Goal: Information Seeking & Learning: Learn about a topic

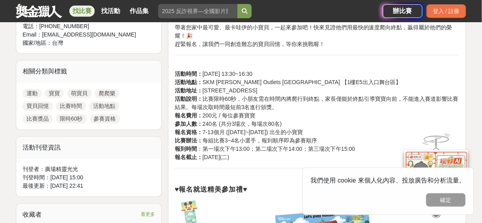
scroll to position [373, 0]
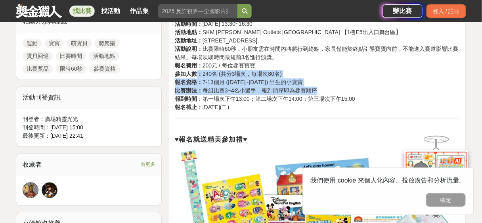
drag, startPoint x: 198, startPoint y: 71, endPoint x: 369, endPoint y: 94, distance: 172.7
click at [369, 94] on p "活動時間： [DATE] 13:30~16:30 活動地點： [GEOGRAPHIC_DATA][PERSON_NAME] Outlets [GEOGRAPH…" at bounding box center [317, 62] width 285 height 100
click at [340, 90] on p "活動時間： [DATE] 13:30~16:30 活動地點： [GEOGRAPHIC_DATA][PERSON_NAME] Outlets [GEOGRAPH…" at bounding box center [317, 62] width 285 height 100
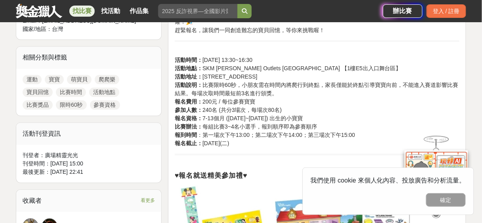
scroll to position [309, 0]
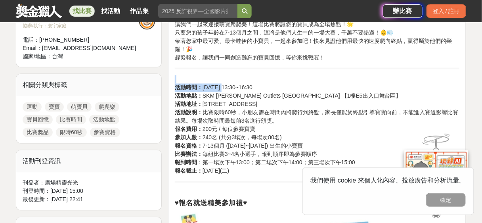
drag, startPoint x: 222, startPoint y: 88, endPoint x: 305, endPoint y: 77, distance: 83.6
click at [305, 77] on p "活動時間： [DATE] 13:30~16:30 活動地點： [GEOGRAPHIC_DATA][PERSON_NAME] Outlets [GEOGRAPH…" at bounding box center [317, 125] width 285 height 100
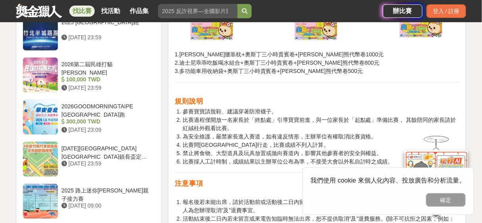
scroll to position [816, 0]
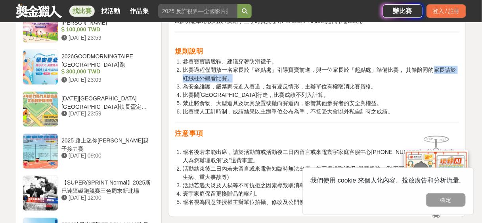
drag, startPoint x: 435, startPoint y: 70, endPoint x: 346, endPoint y: 76, distance: 88.6
click at [346, 76] on li "比賽過程僅開放一名家長於「終點處」引導寶寶前進，與一位家長於「起點處」準備比賽， 其餘陪同的家長請於紅絨柱外觀看比賽。" at bounding box center [321, 74] width 277 height 17
click at [346, 75] on li "比賽過程僅開放一名家長於「終點處」引導寶寶前進，與一位家長於「起點處」準備比賽， 其餘陪同的家長請於紅絨柱外觀看比賽。" at bounding box center [321, 74] width 277 height 17
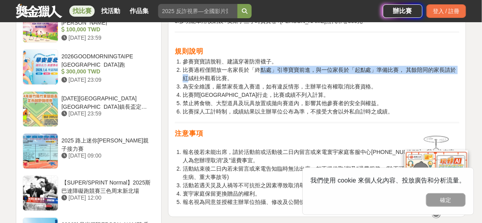
drag, startPoint x: 190, startPoint y: 78, endPoint x: 260, endPoint y: 72, distance: 69.6
click at [259, 72] on span "比賽過程僅開放一名家長於「終點處」引導寶寶前進，與一位家長於「起點處」準備比賽， 其餘陪同的家長請於紅絨柱外觀看比賽。" at bounding box center [319, 74] width 273 height 15
click at [260, 72] on span "比賽過程僅開放一名家長於「終點處」引導寶寶前進，與一位家長於「起點處」準備比賽， 其餘陪同的家長請於紅絨柱外觀看比賽。" at bounding box center [319, 74] width 273 height 15
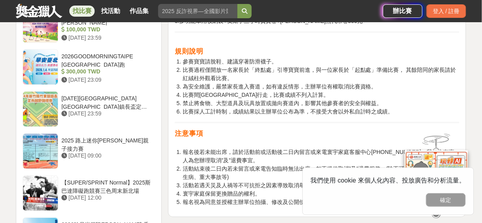
click at [288, 84] on span "為安全維護，嚴禁家長進入賽道，如有違反情形，主辦單位有權取消比賽資格。" at bounding box center [280, 86] width 194 height 6
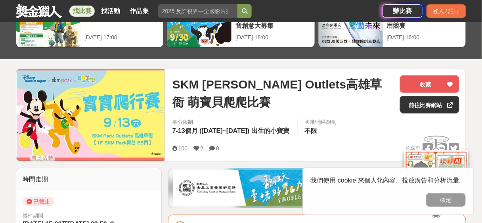
scroll to position [24, 0]
